Goal: Information Seeking & Learning: Learn about a topic

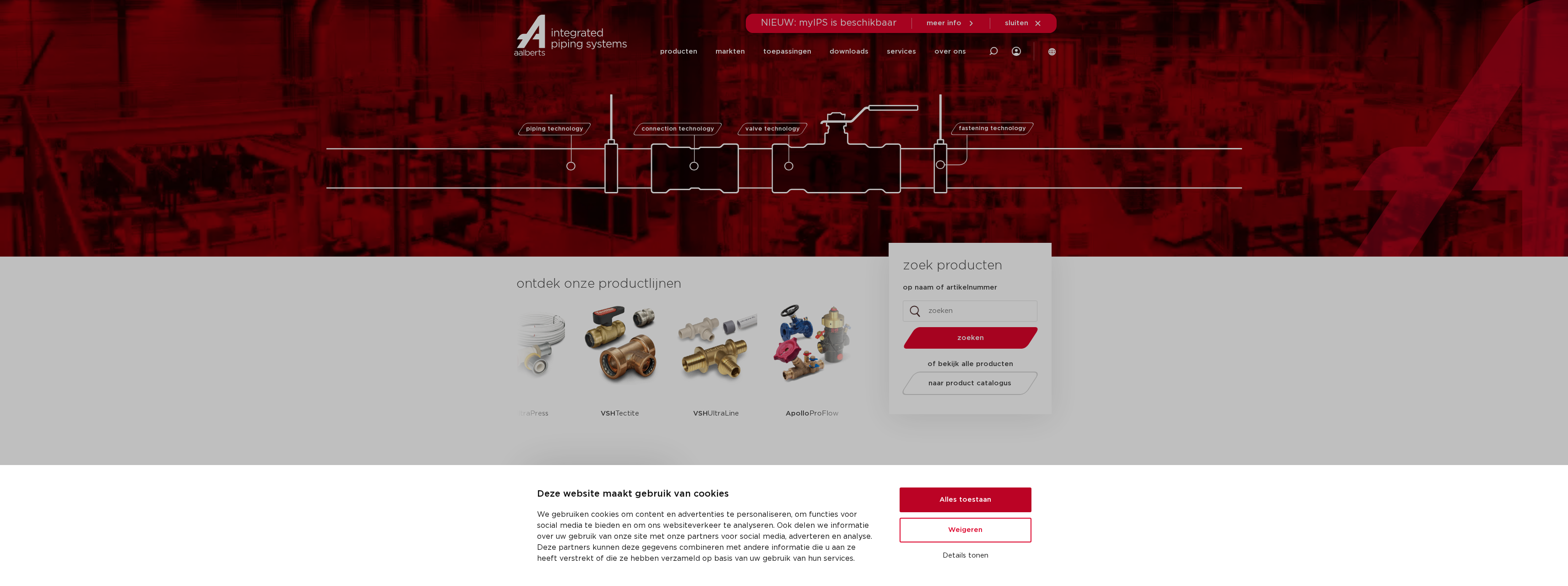
click at [947, 507] on button "Alles toestaan" at bounding box center [965, 500] width 132 height 25
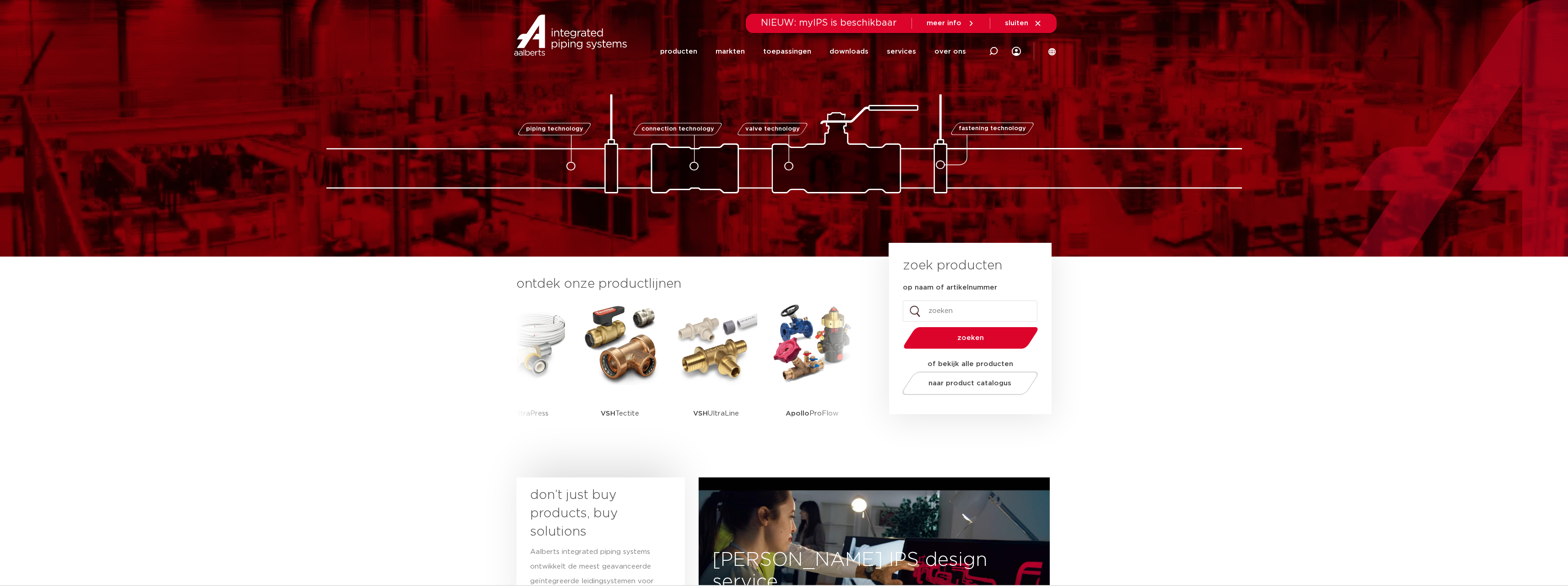
click at [1149, 289] on section "ontdek onze productlijnen VSH SmartPress VSH XPress VSH SudoPress VSH PowerPres…" at bounding box center [784, 364] width 1568 height 216
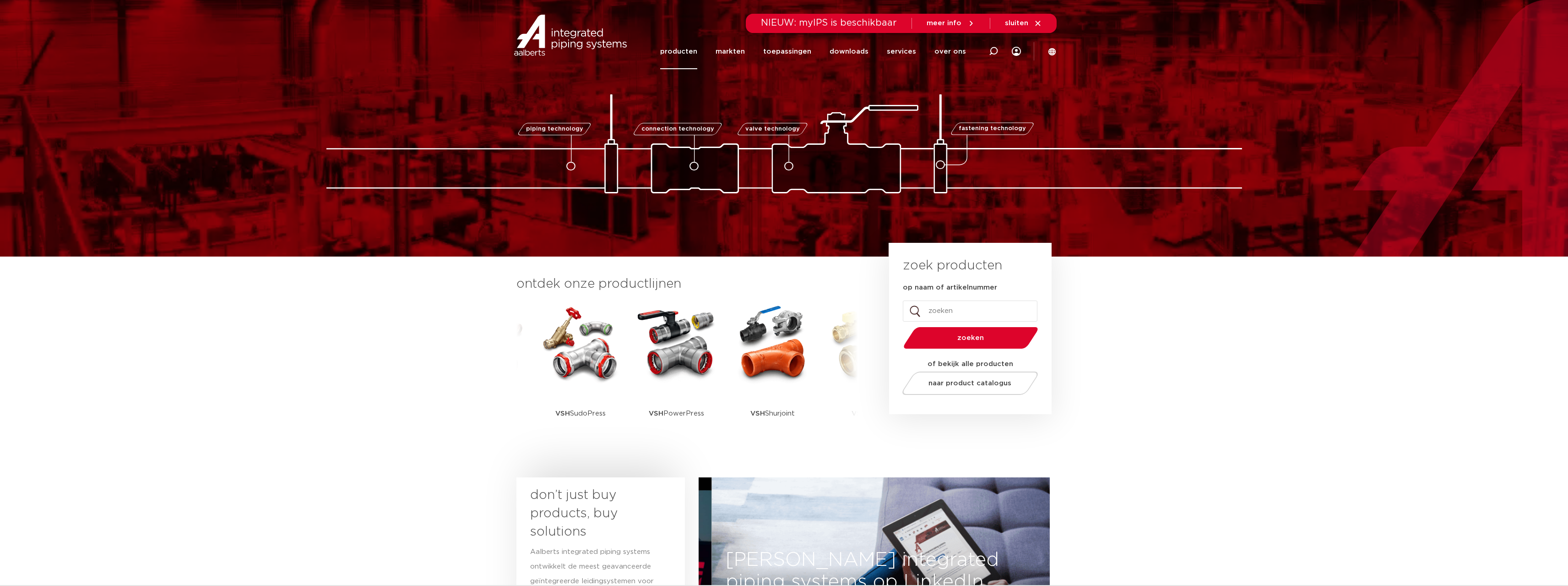
click at [692, 51] on link "producten" at bounding box center [679, 52] width 37 height 35
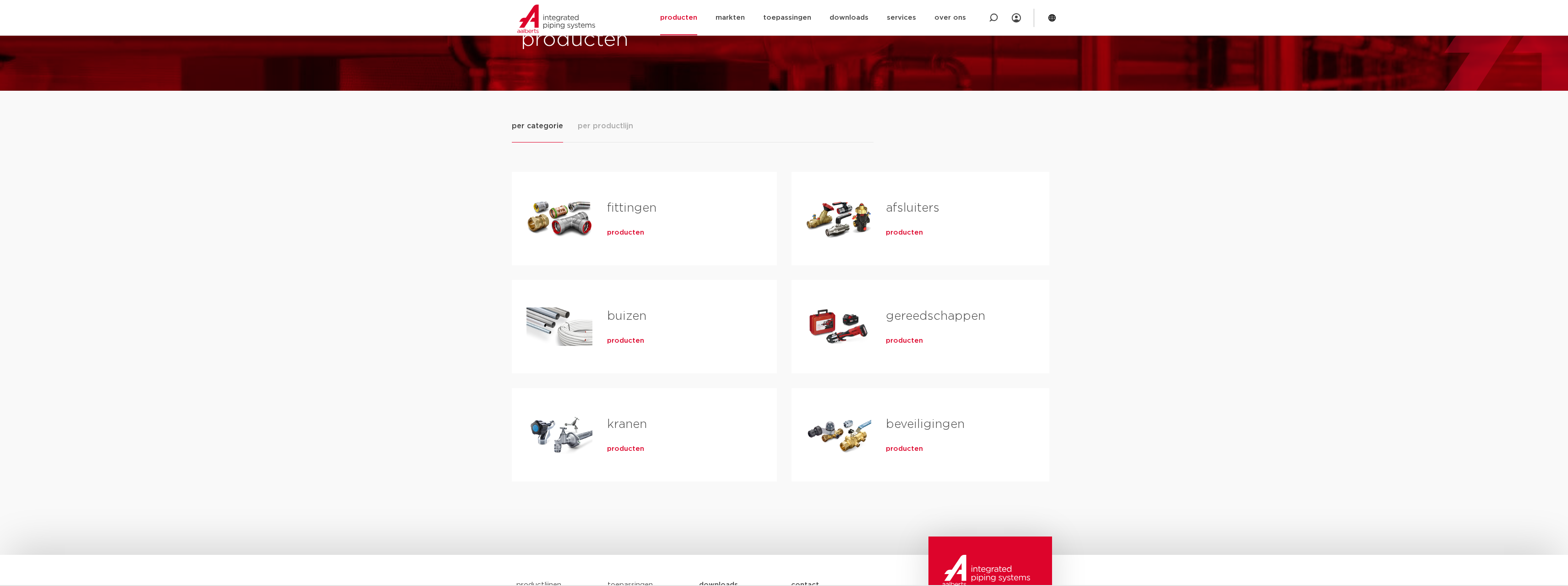
scroll to position [91, 0]
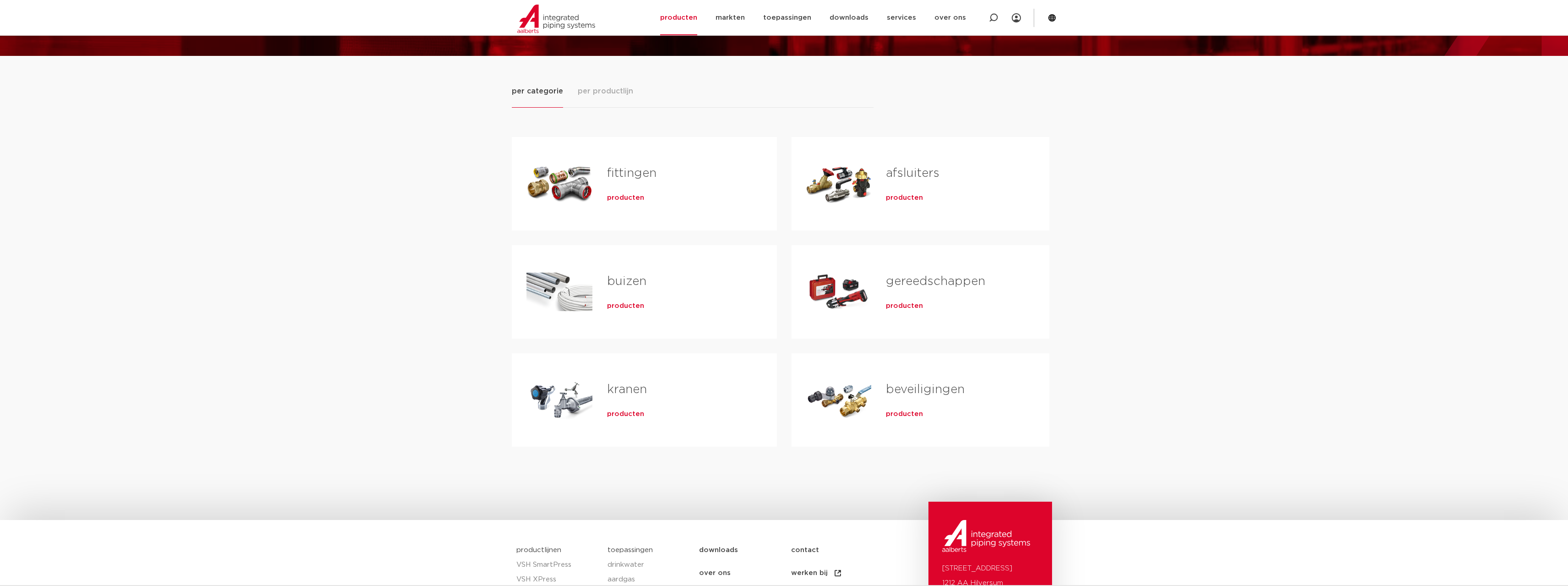
click at [575, 409] on div "Tabs. Open items met enter of spatie, sluit af met escape en navigeer met de pi…" at bounding box center [559, 400] width 66 height 64
click at [628, 418] on span "producten" at bounding box center [625, 414] width 37 height 9
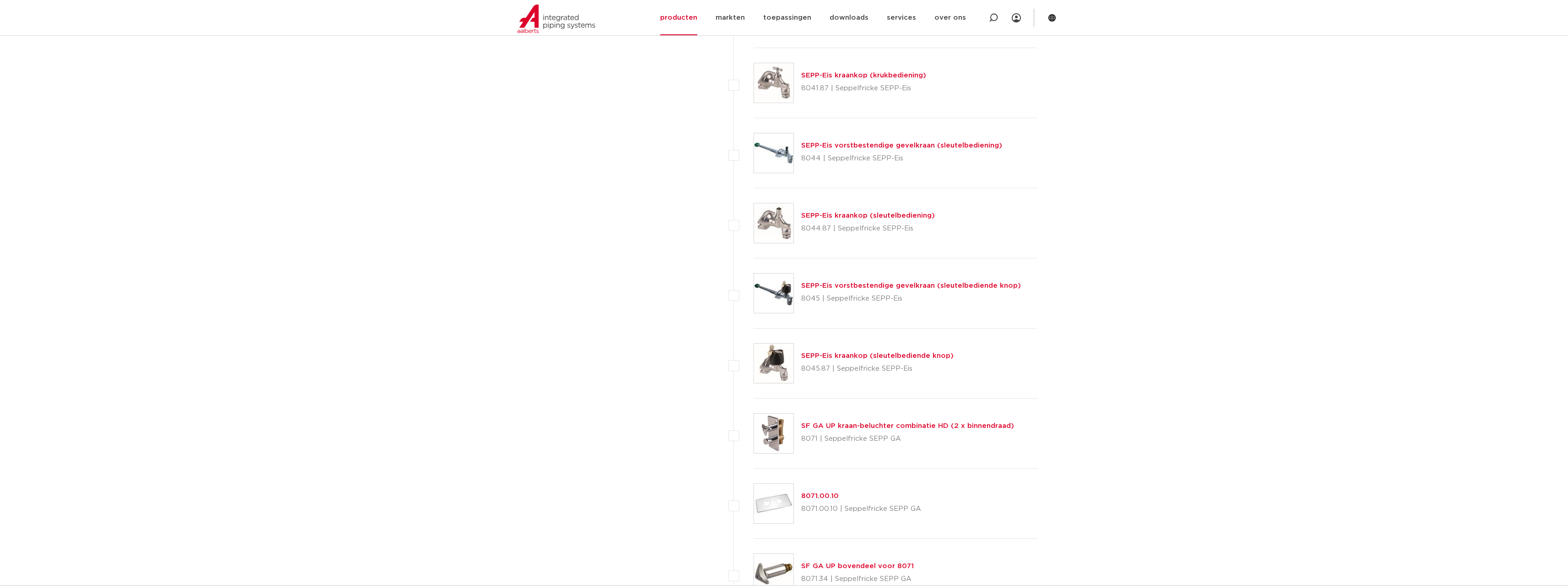
scroll to position [1879, 0]
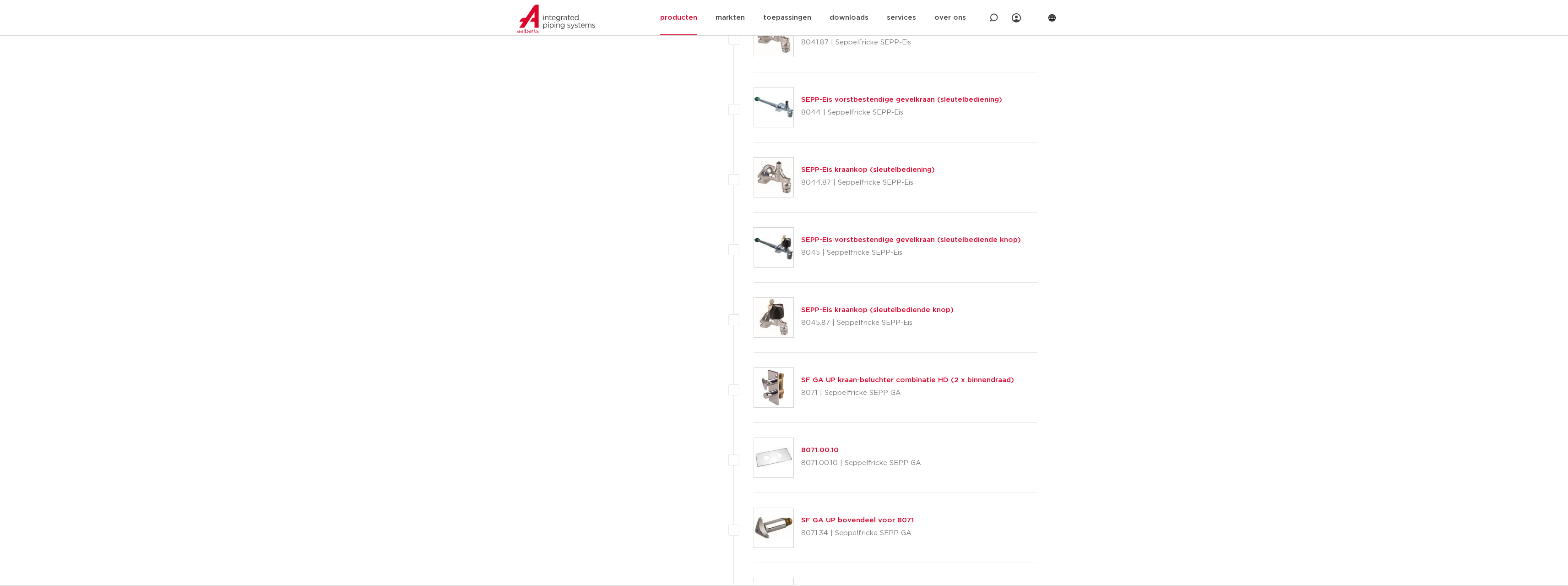
click at [834, 242] on link "SEPP-Eis vorstbestendige gevelkraan (sleutelbediende knop)" at bounding box center [911, 239] width 220 height 7
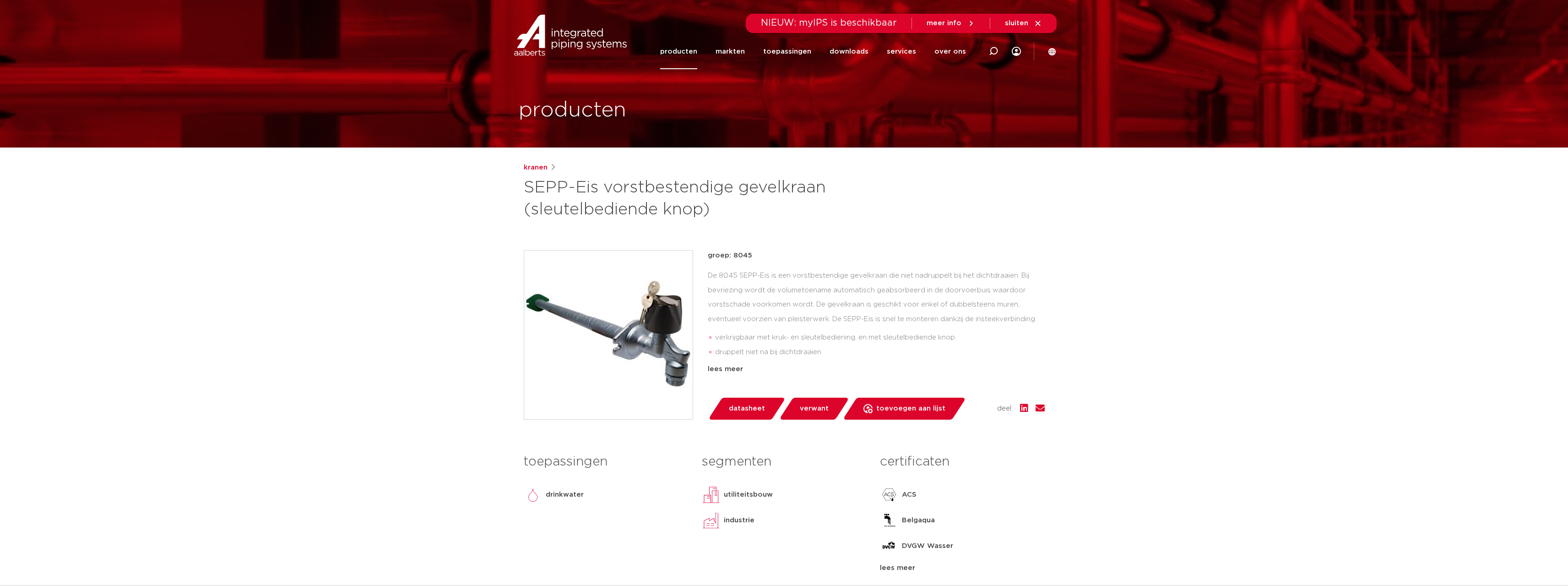
click at [612, 356] on img at bounding box center [608, 334] width 169 height 169
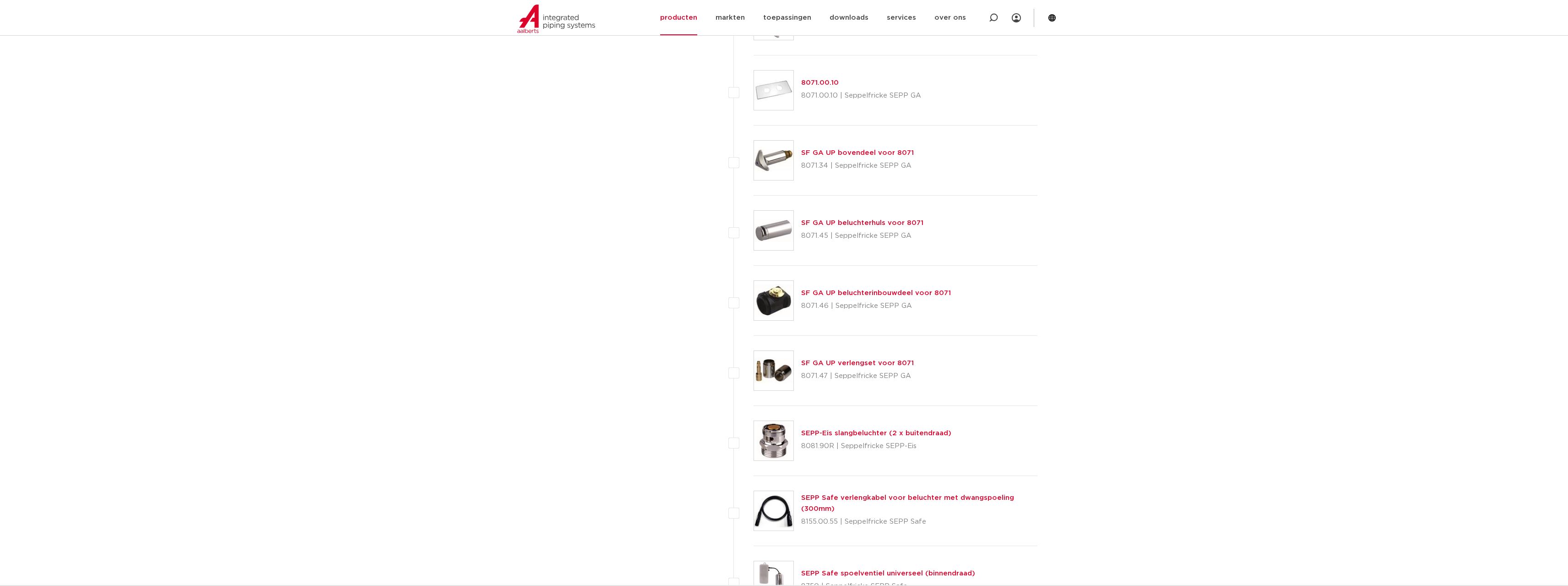
scroll to position [2291, 0]
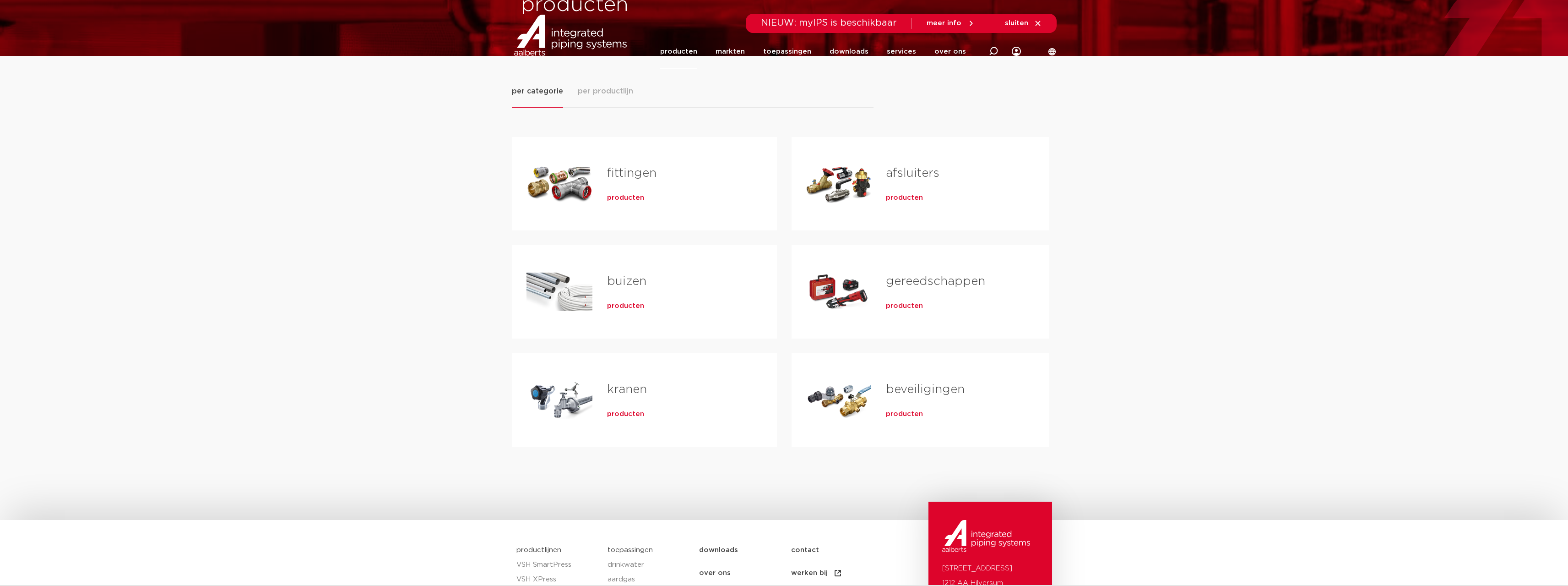
click at [627, 197] on span "producten" at bounding box center [625, 197] width 37 height 9
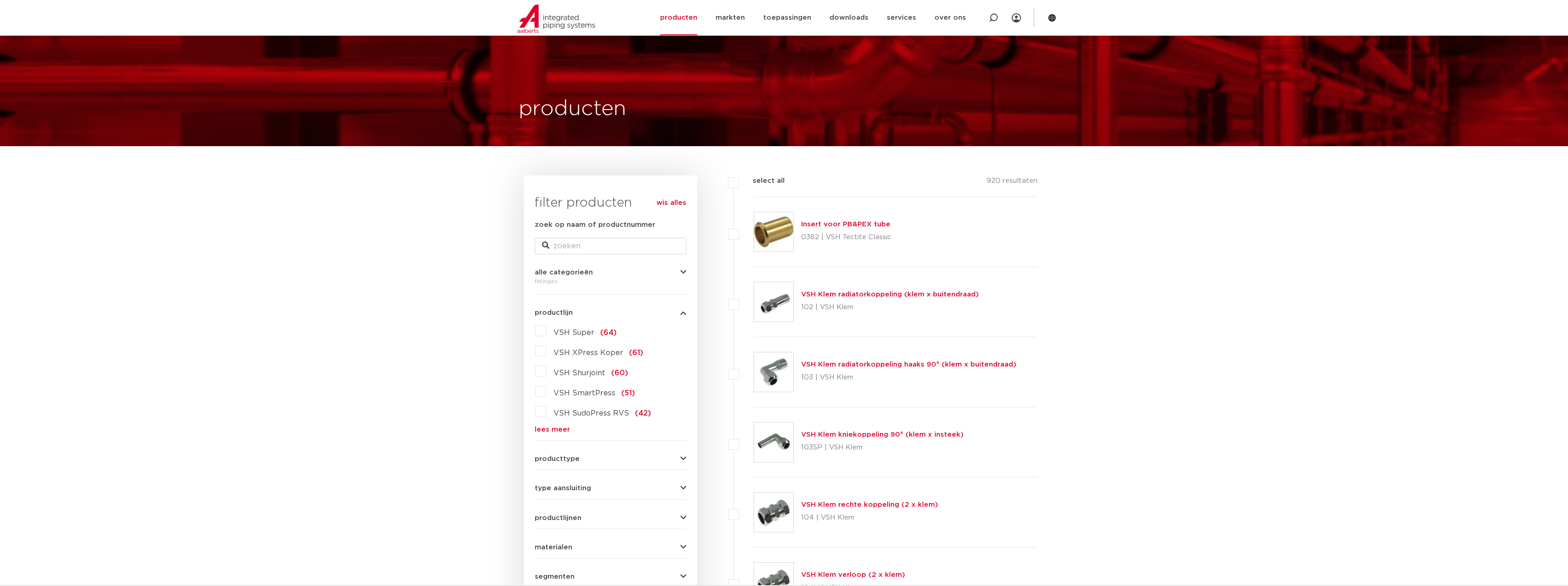
scroll to position [93, 0]
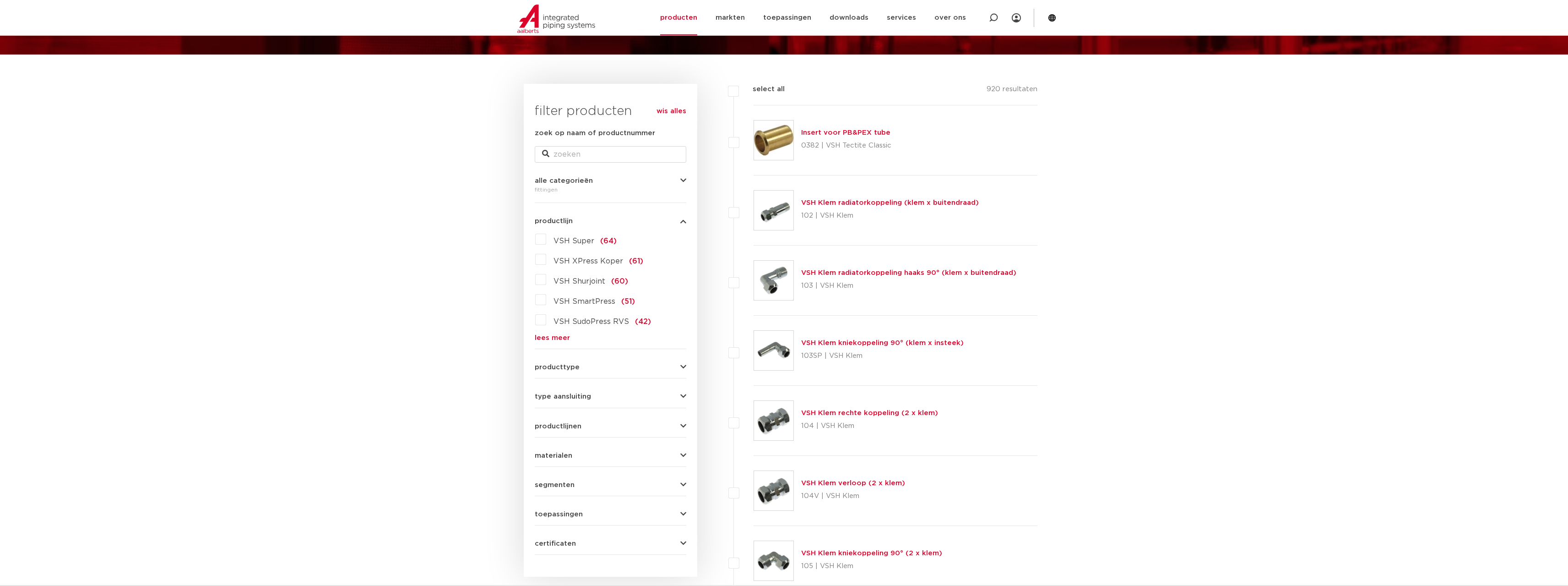
click at [546, 240] on label "VSH Super (64)" at bounding box center [581, 239] width 71 height 15
click at [0, 0] on input "VSH Super (64)" at bounding box center [0, 0] width 0 height 0
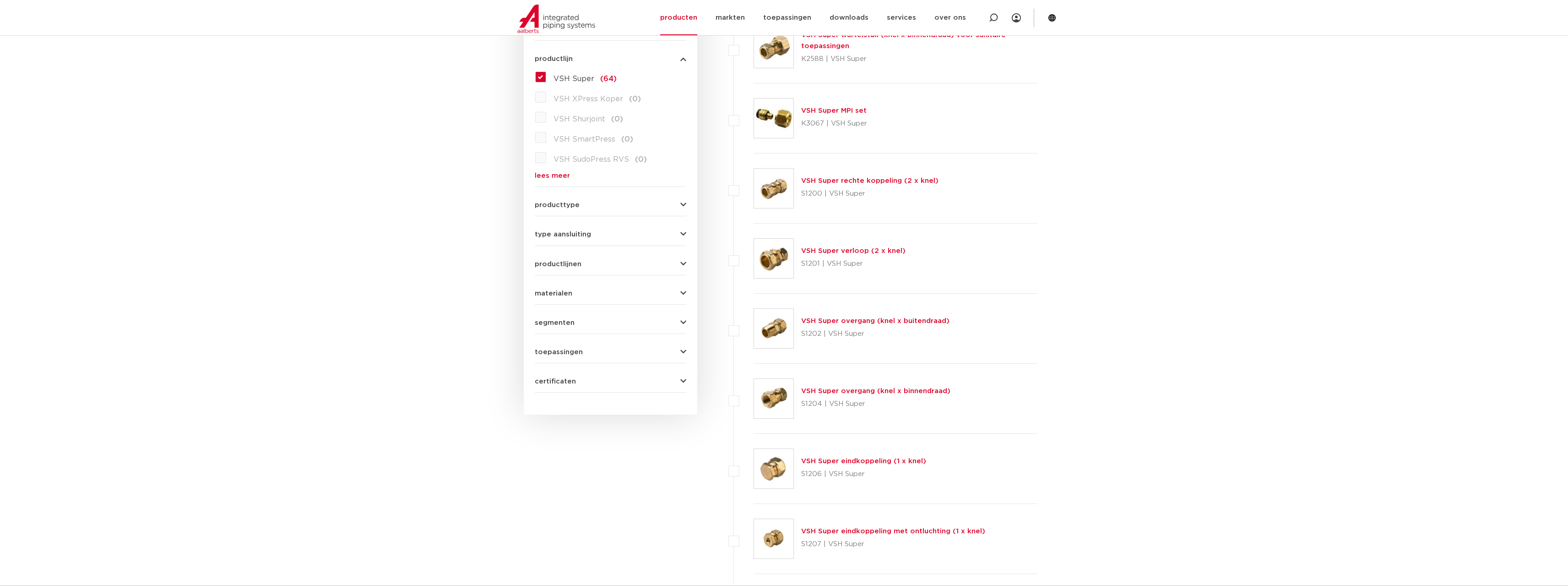
scroll to position [277, 0]
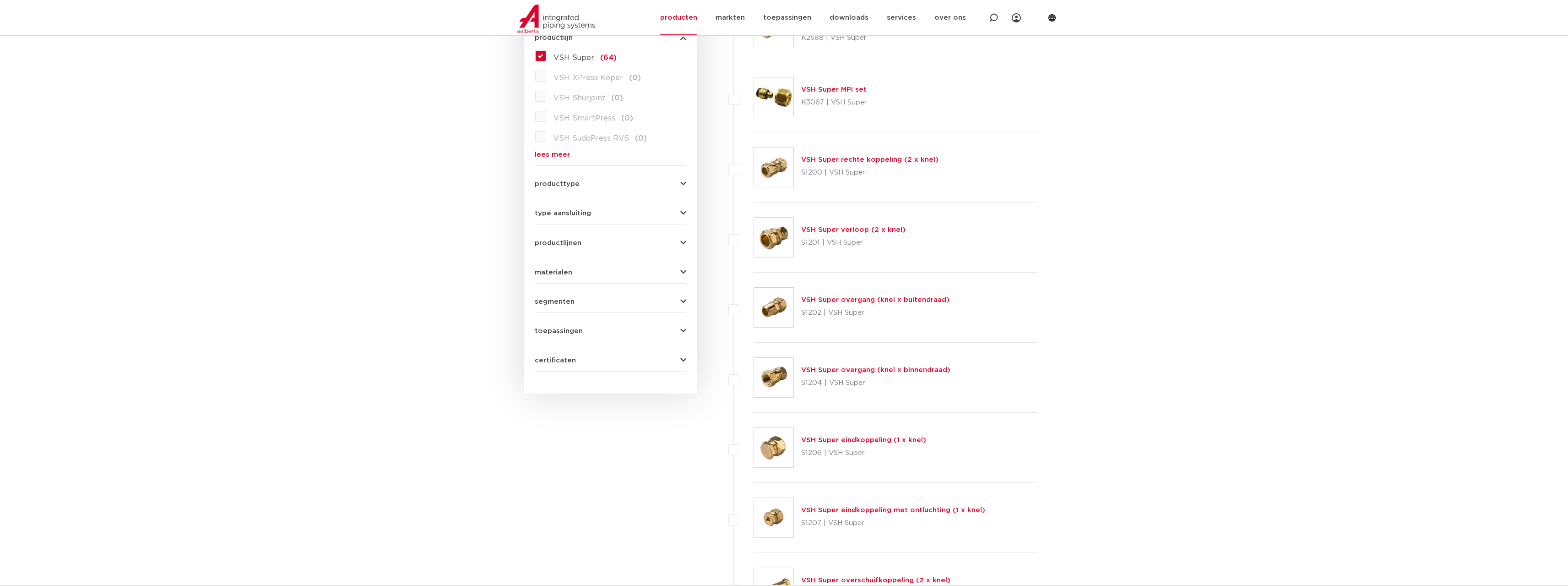
click at [779, 171] on img at bounding box center [774, 167] width 40 height 40
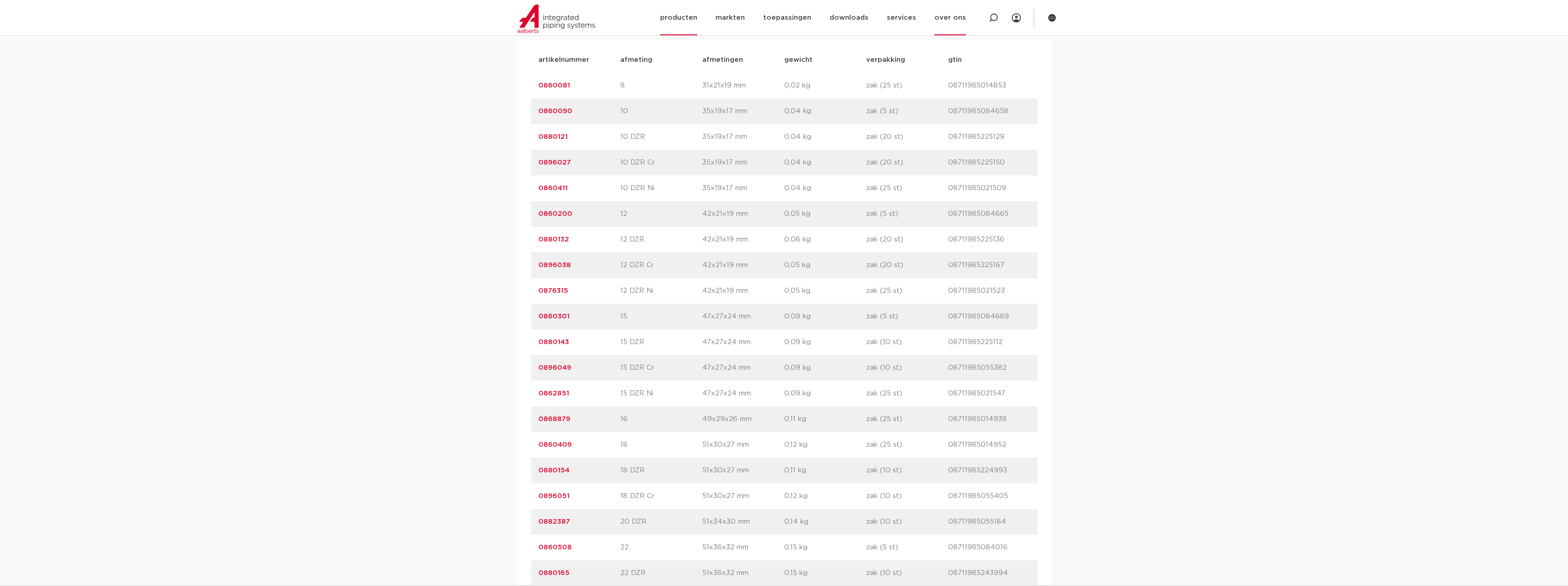
scroll to position [367, 0]
